Goal: Information Seeking & Learning: Learn about a topic

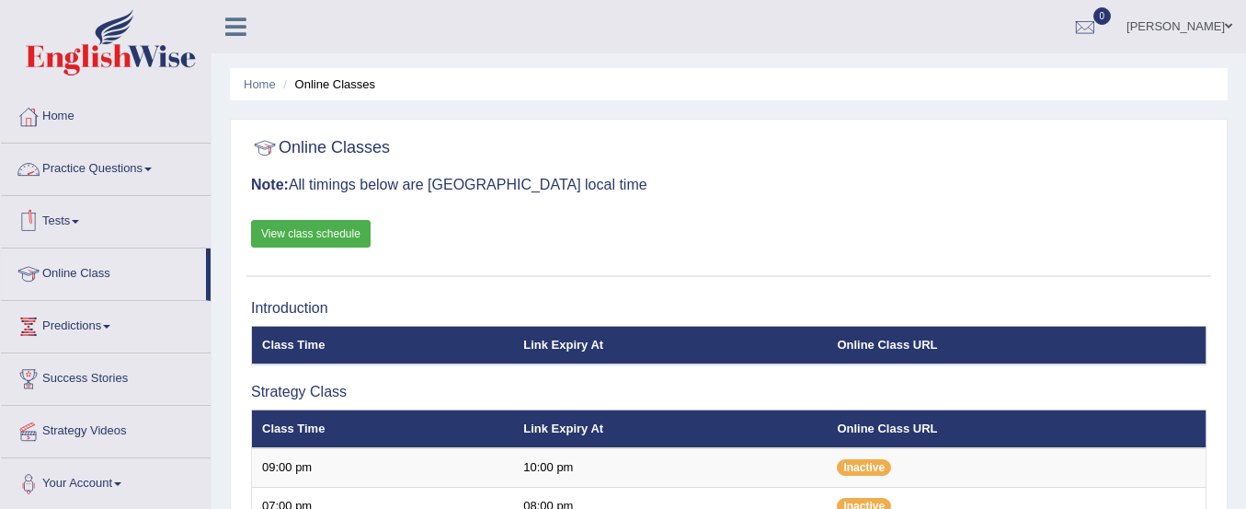
click at [74, 160] on link "Practice Questions" at bounding box center [106, 166] width 210 height 46
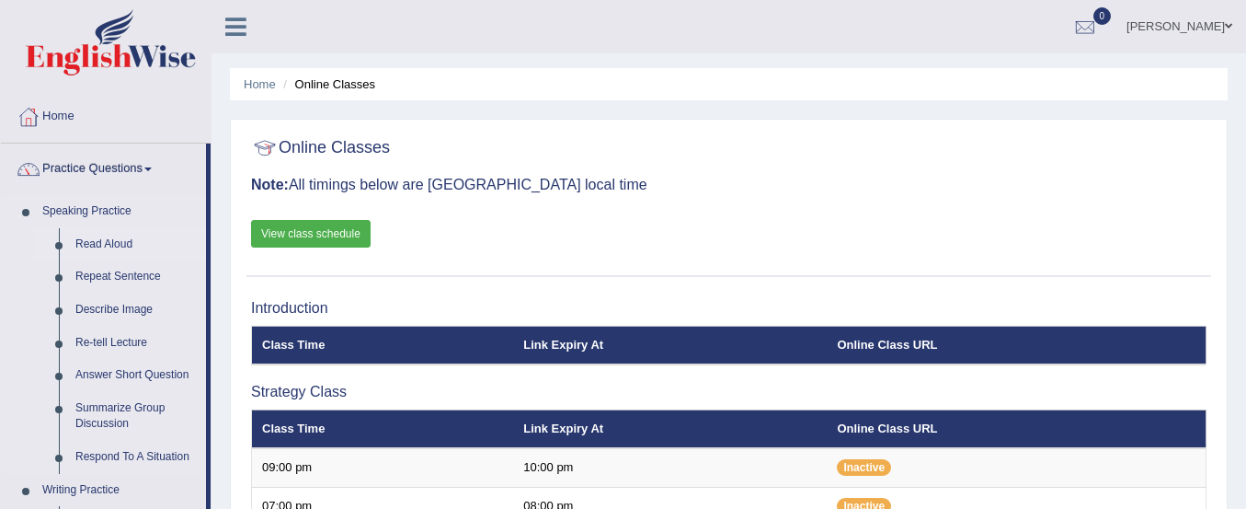
click at [109, 245] on link "Read Aloud" at bounding box center [136, 244] width 139 height 33
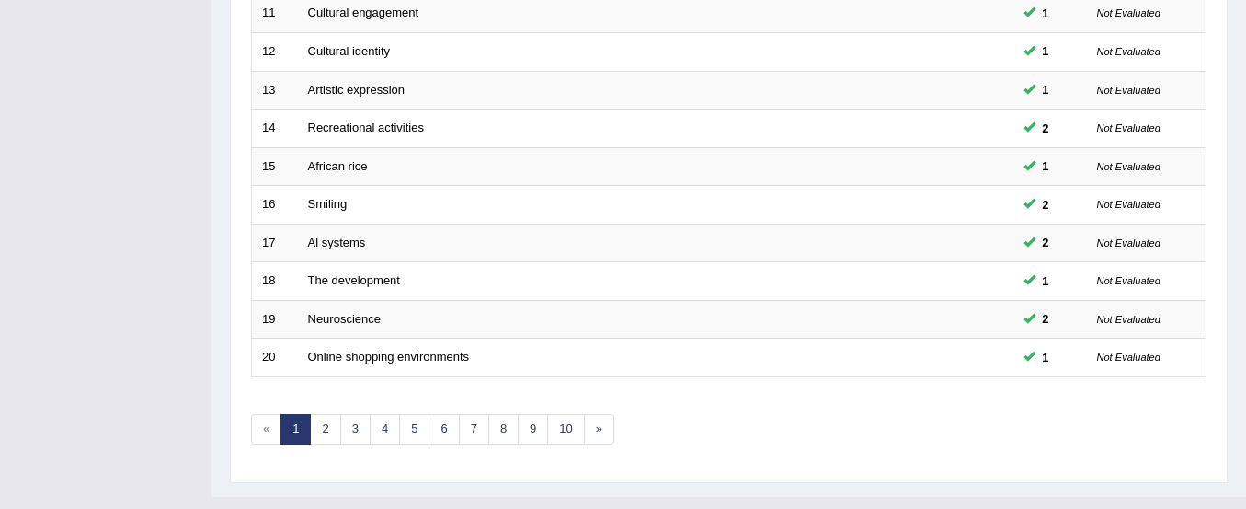
scroll to position [709, 0]
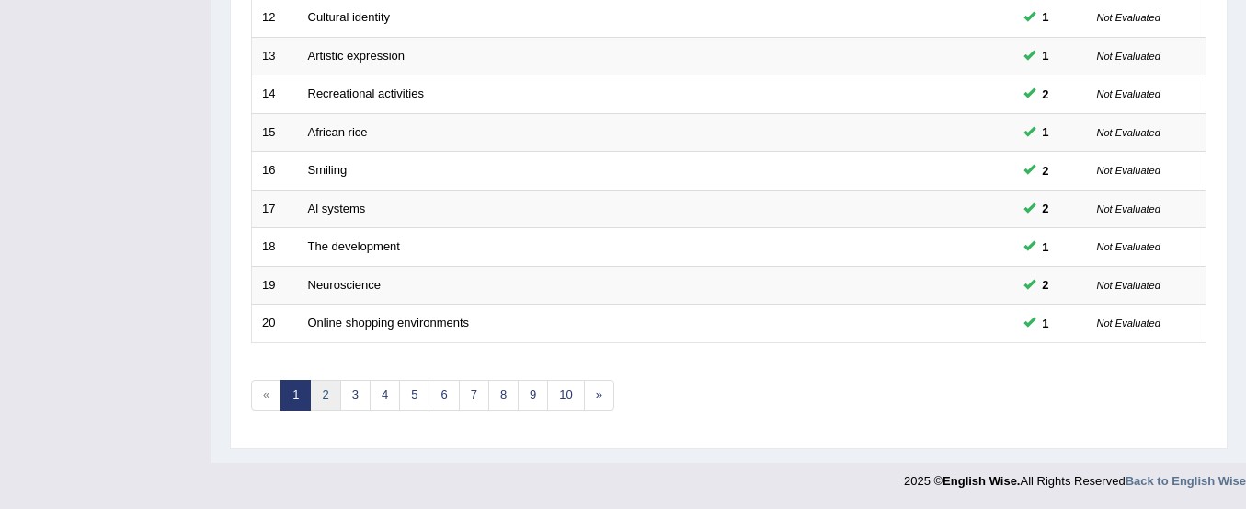
click at [324, 389] on link "2" at bounding box center [325, 395] width 30 height 30
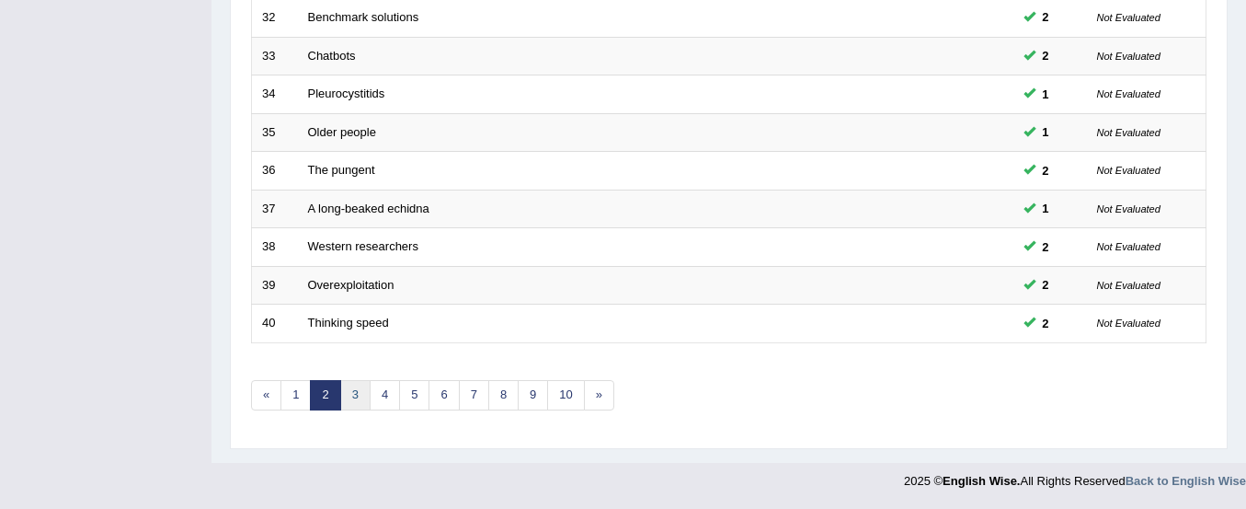
click at [354, 397] on link "3" at bounding box center [355, 395] width 30 height 30
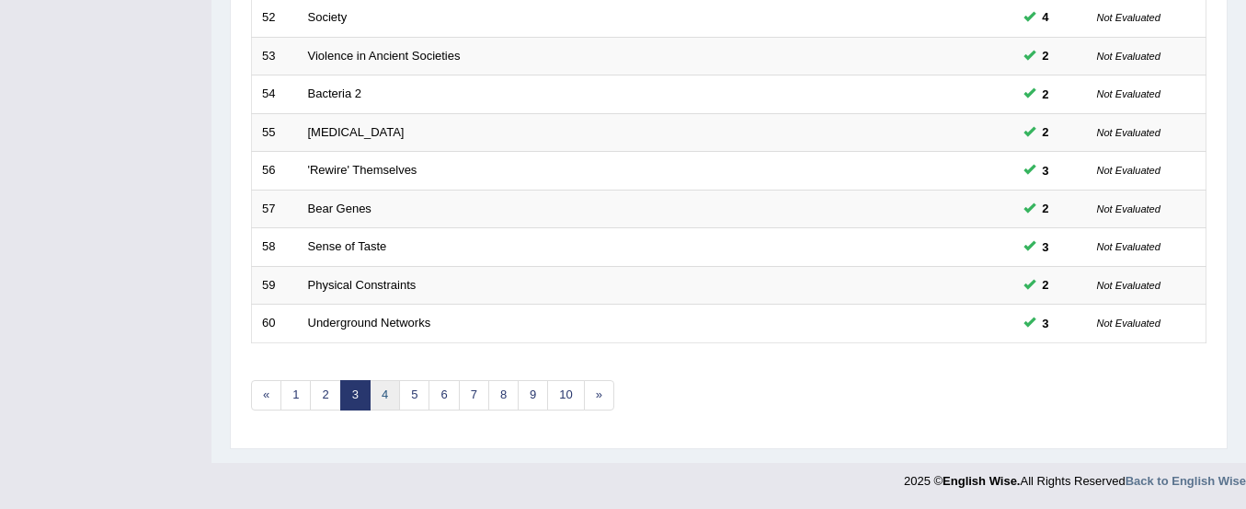
click at [392, 399] on link "4" at bounding box center [385, 395] width 30 height 30
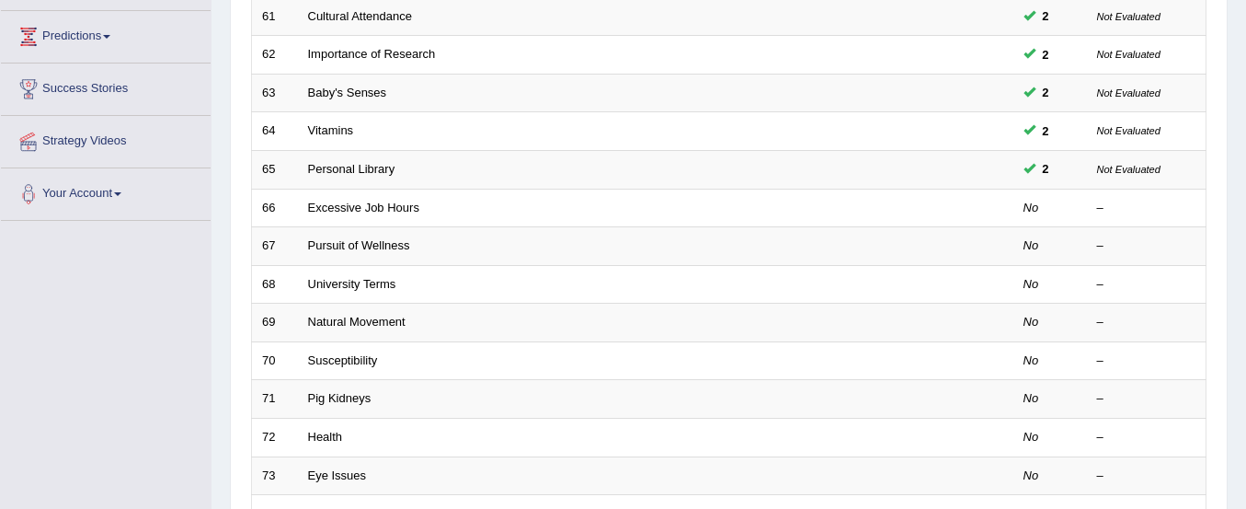
scroll to position [292, 0]
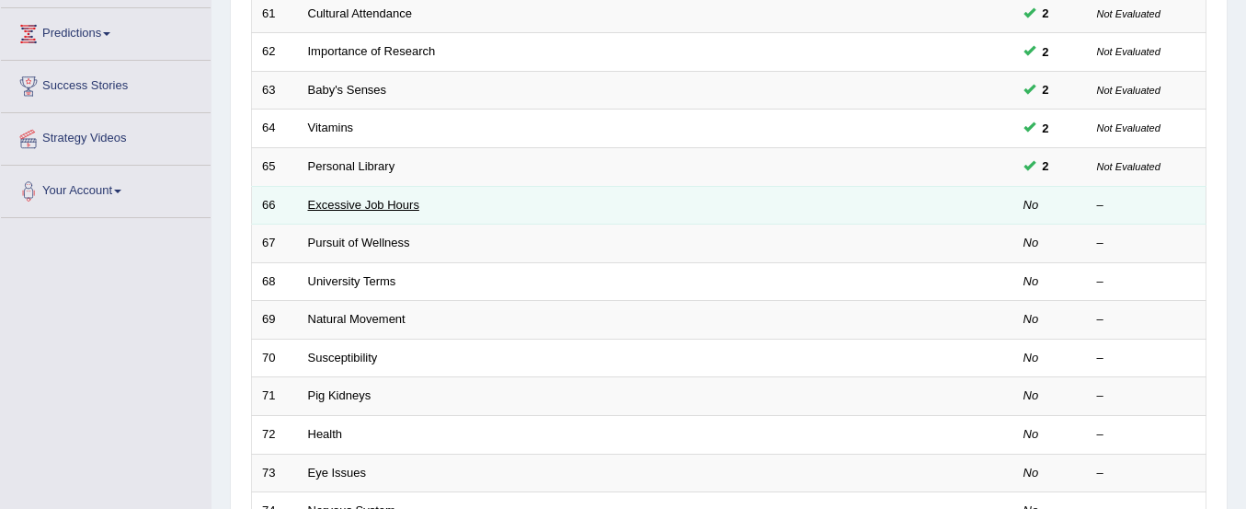
click at [391, 201] on link "Excessive Job Hours" at bounding box center [363, 205] width 111 height 14
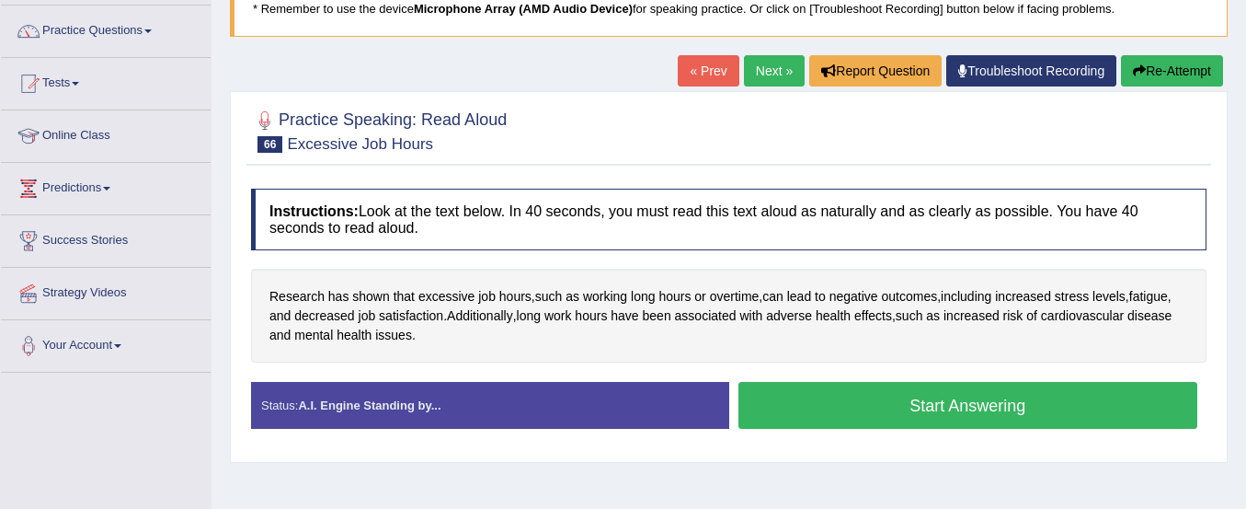
scroll to position [200, 0]
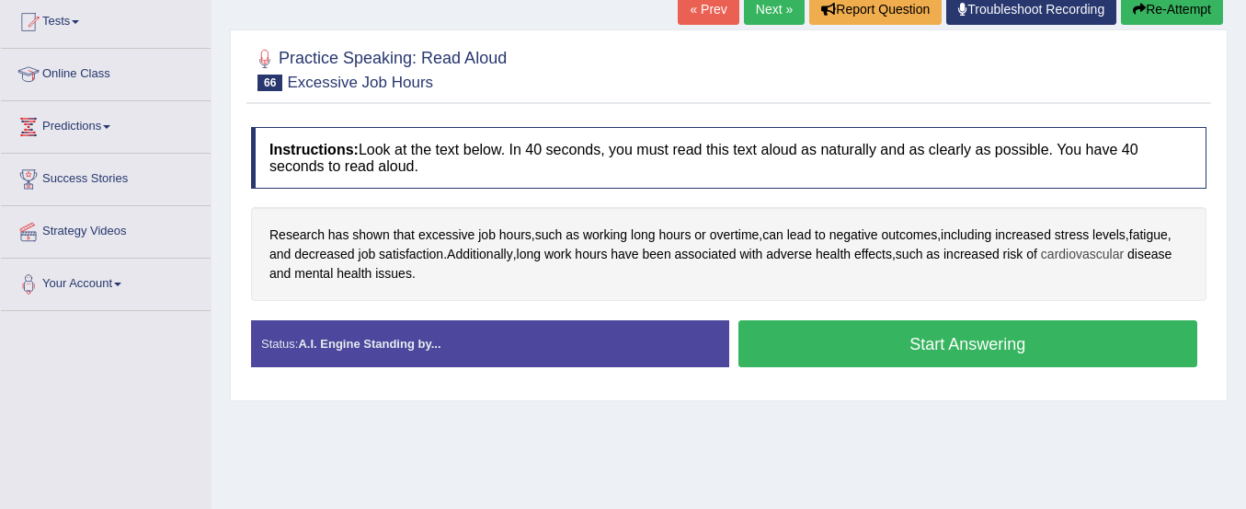
click at [1111, 251] on span "cardiovascular" at bounding box center [1082, 254] width 83 height 19
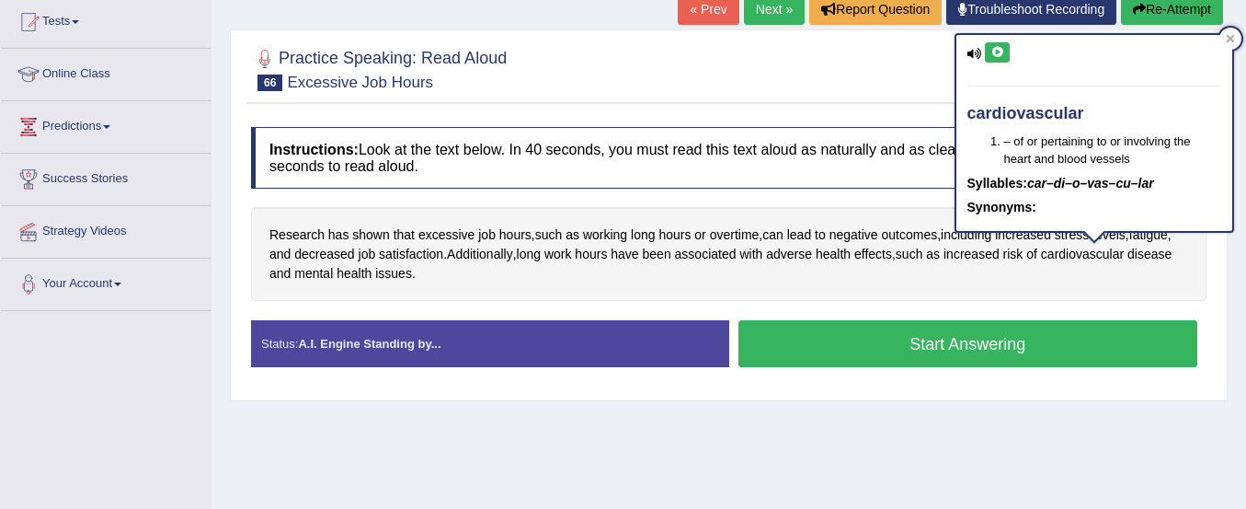
click at [1002, 52] on icon at bounding box center [997, 52] width 14 height 11
click at [997, 51] on icon at bounding box center [997, 52] width 14 height 11
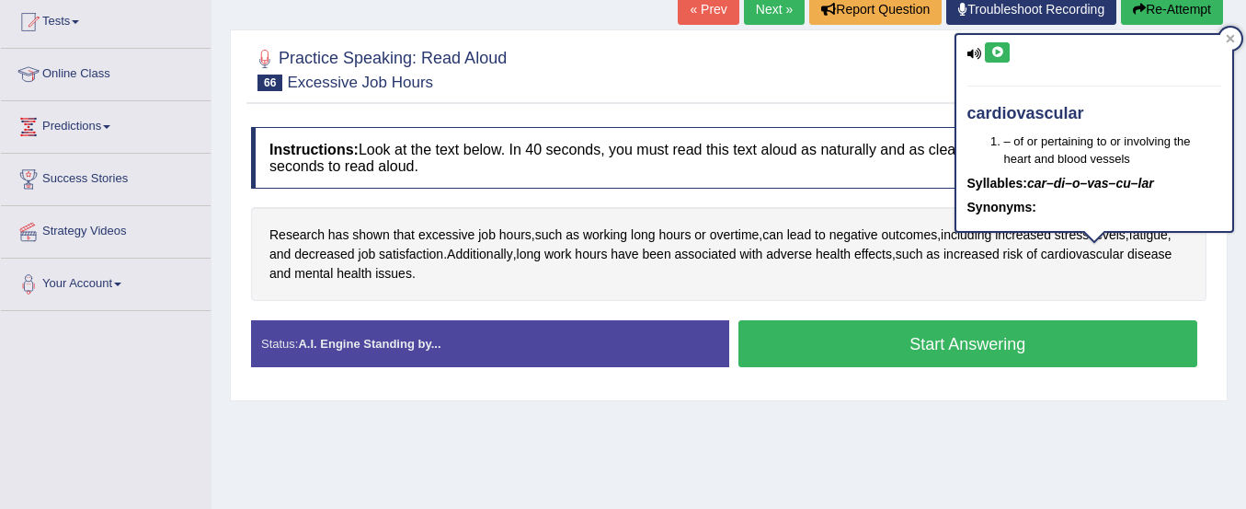
click at [997, 51] on icon at bounding box center [997, 52] width 14 height 11
click at [282, 231] on span "Research" at bounding box center [296, 234] width 55 height 19
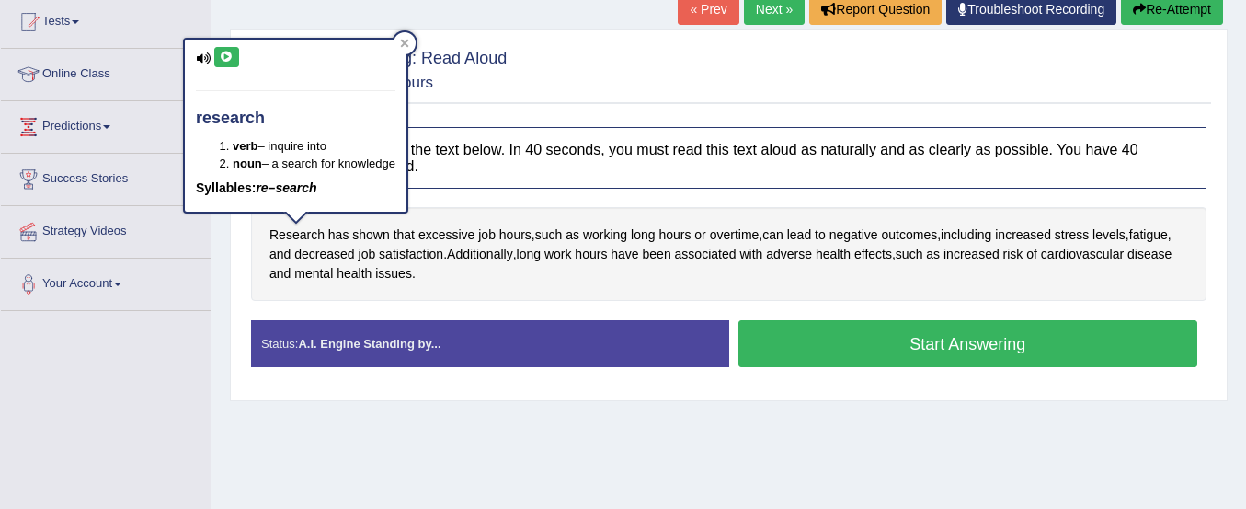
click at [226, 56] on icon at bounding box center [227, 56] width 14 height 11
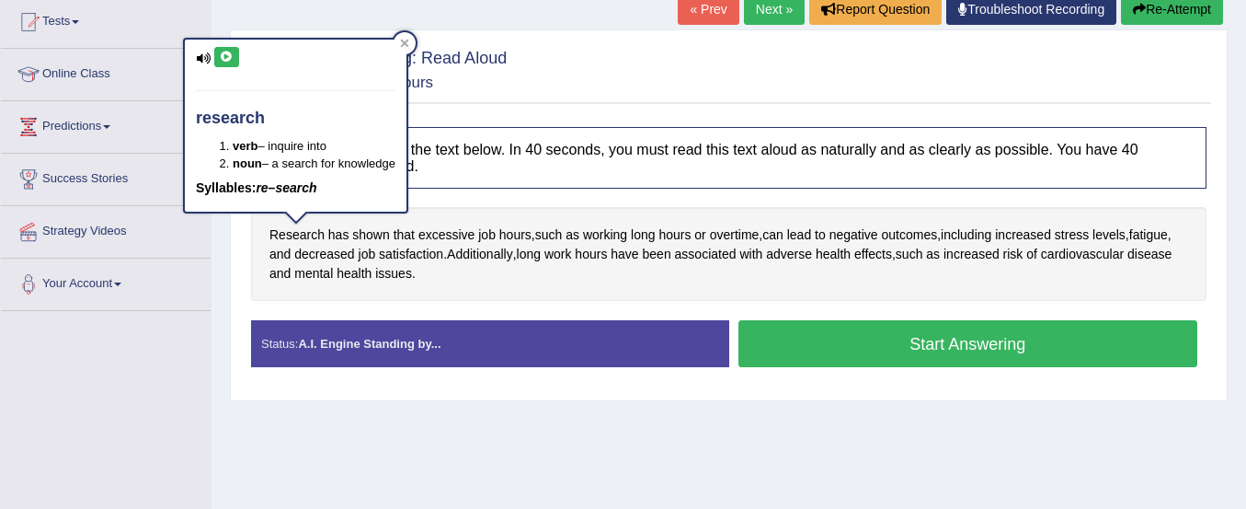
click at [226, 56] on icon at bounding box center [227, 56] width 14 height 11
click at [705, 258] on span "associated" at bounding box center [706, 254] width 62 height 19
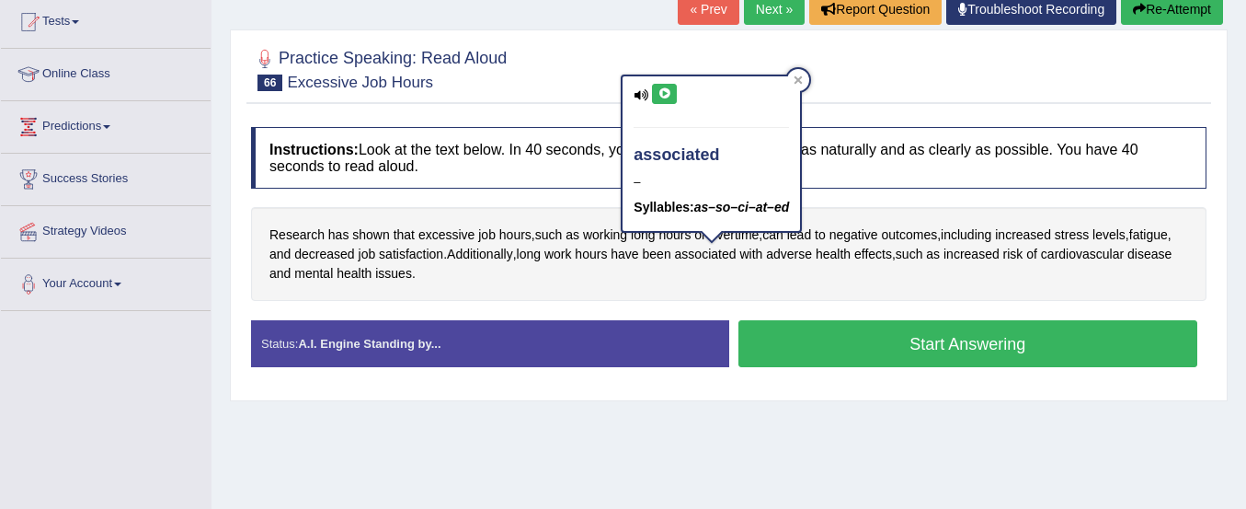
click at [663, 97] on icon at bounding box center [665, 93] width 14 height 11
click at [979, 260] on span "increased" at bounding box center [972, 254] width 56 height 19
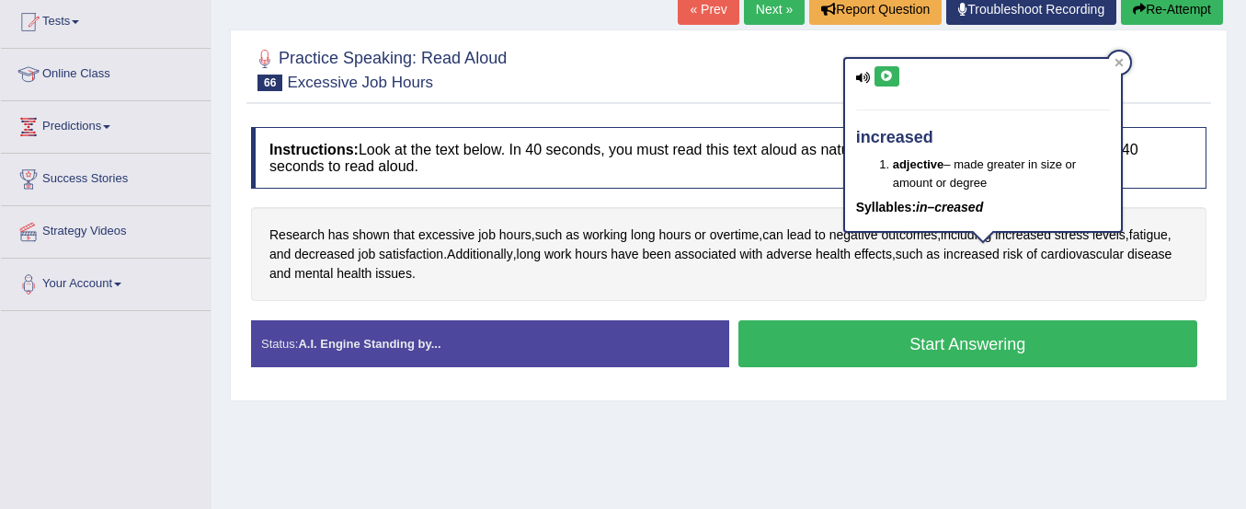
click at [890, 71] on icon at bounding box center [887, 76] width 14 height 11
click at [480, 251] on span "Additionally" at bounding box center [480, 254] width 66 height 19
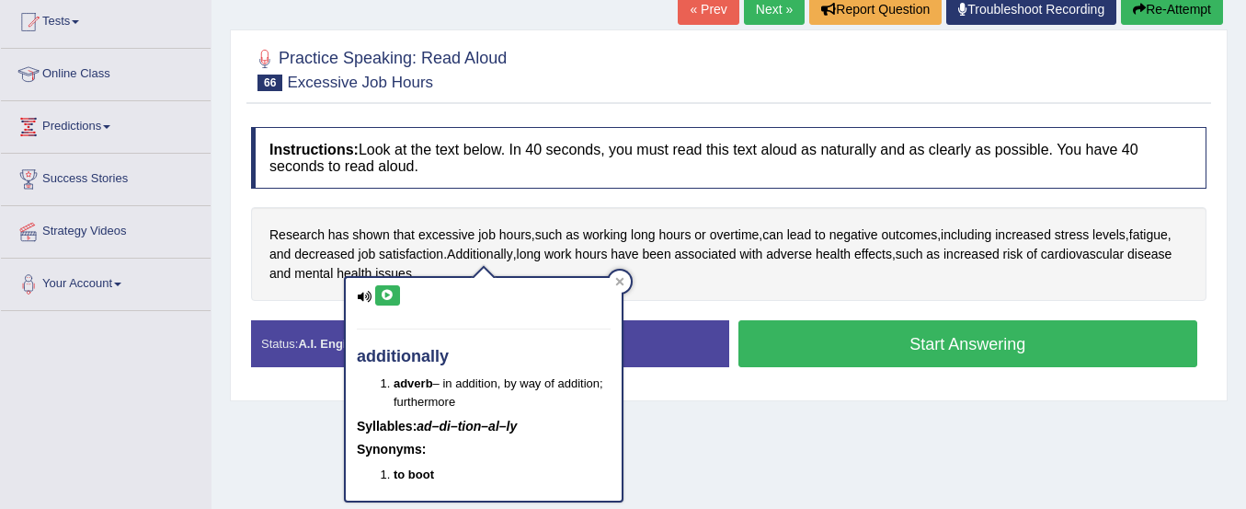
click at [384, 292] on icon at bounding box center [388, 295] width 14 height 11
click at [572, 262] on span "work" at bounding box center [558, 254] width 28 height 19
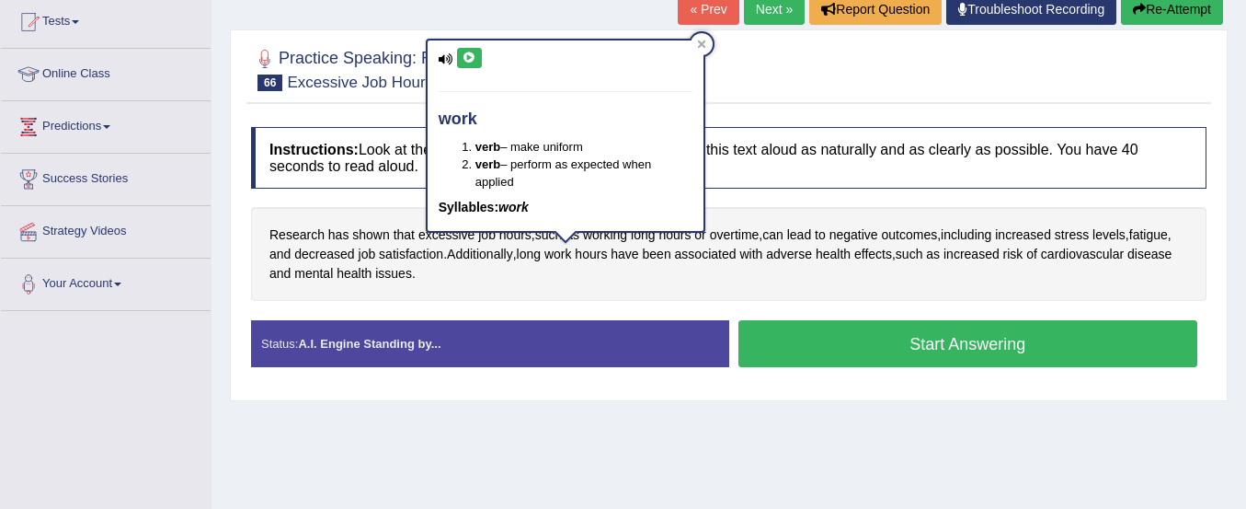
click at [470, 55] on icon at bounding box center [470, 57] width 14 height 11
click at [566, 291] on div "Research has shown that excessive job hours , such as working long hours or ove…" at bounding box center [728, 254] width 955 height 94
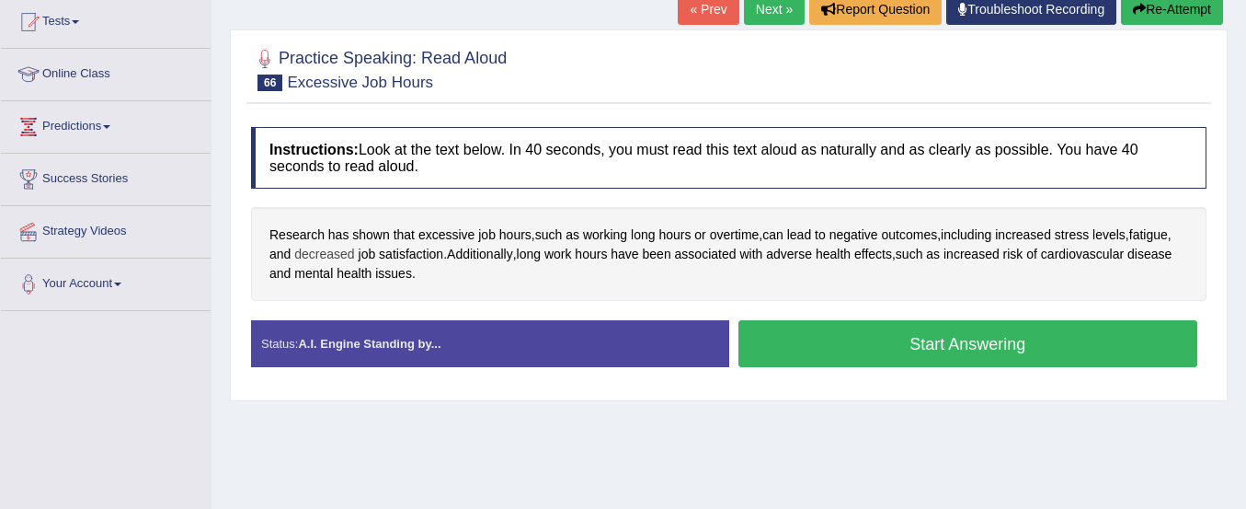
click at [316, 255] on span "decreased" at bounding box center [324, 254] width 60 height 19
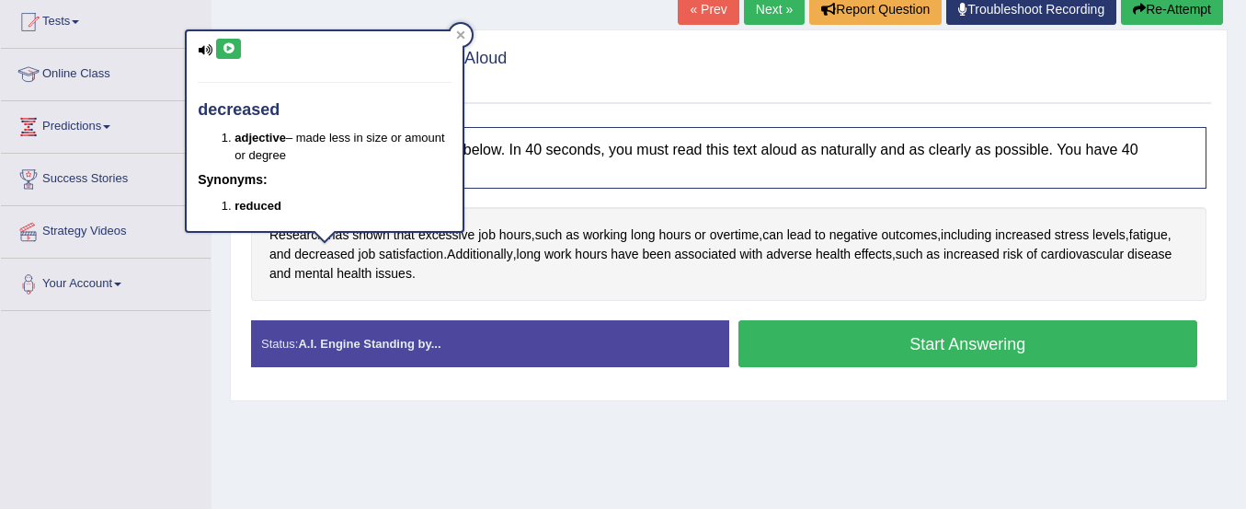
click at [225, 44] on icon at bounding box center [229, 48] width 14 height 11
click at [478, 285] on div "Research has shown that excessive job hours , such as working long hours or ove…" at bounding box center [728, 254] width 955 height 94
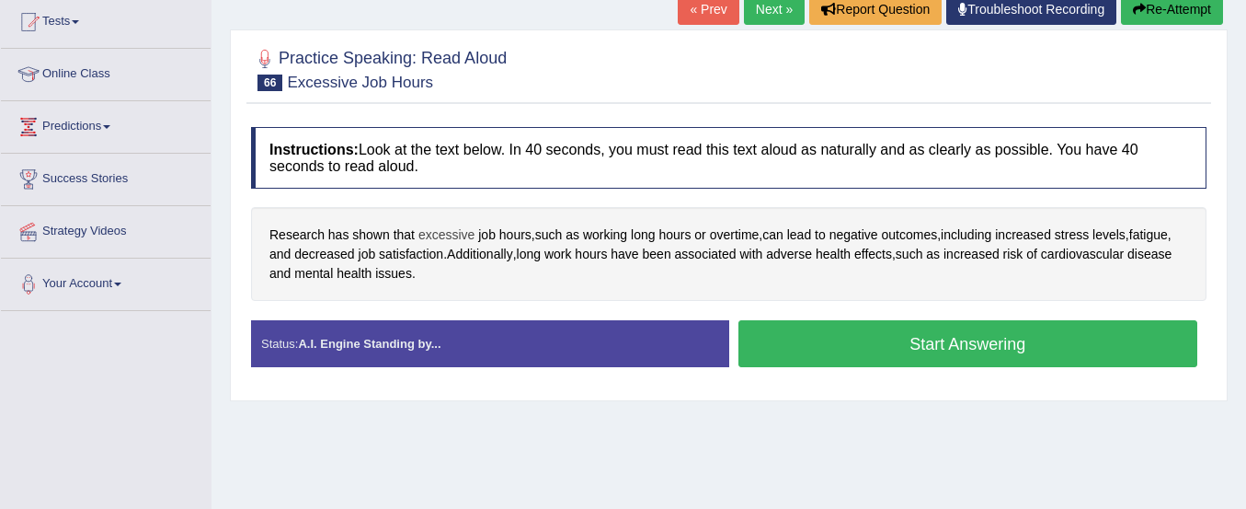
click at [452, 239] on span "excessive" at bounding box center [446, 234] width 56 height 19
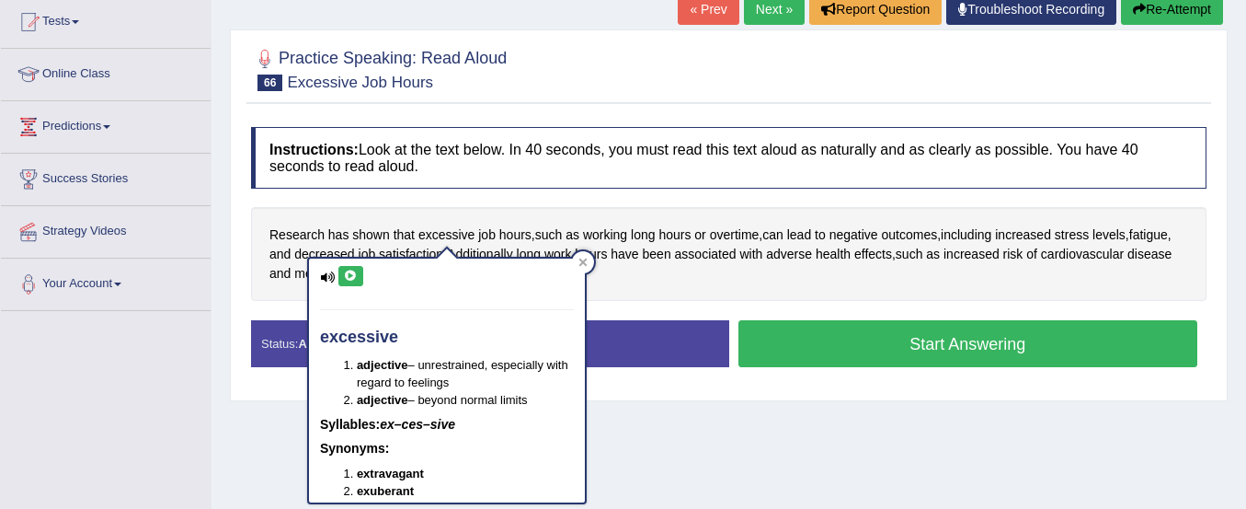
click at [354, 275] on icon at bounding box center [351, 275] width 14 height 11
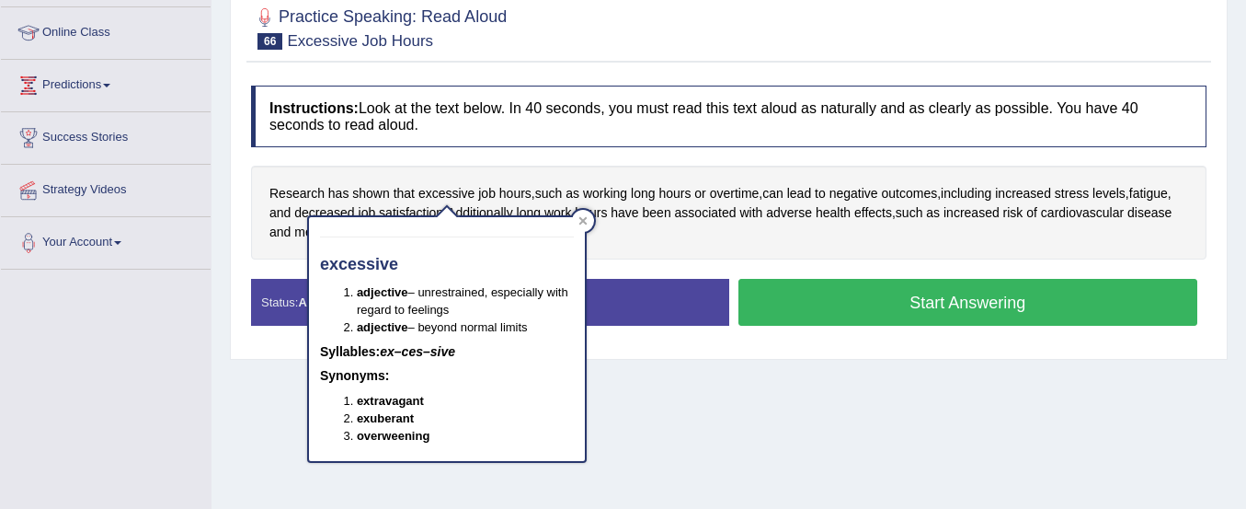
scroll to position [252, 0]
